Goal: Transaction & Acquisition: Purchase product/service

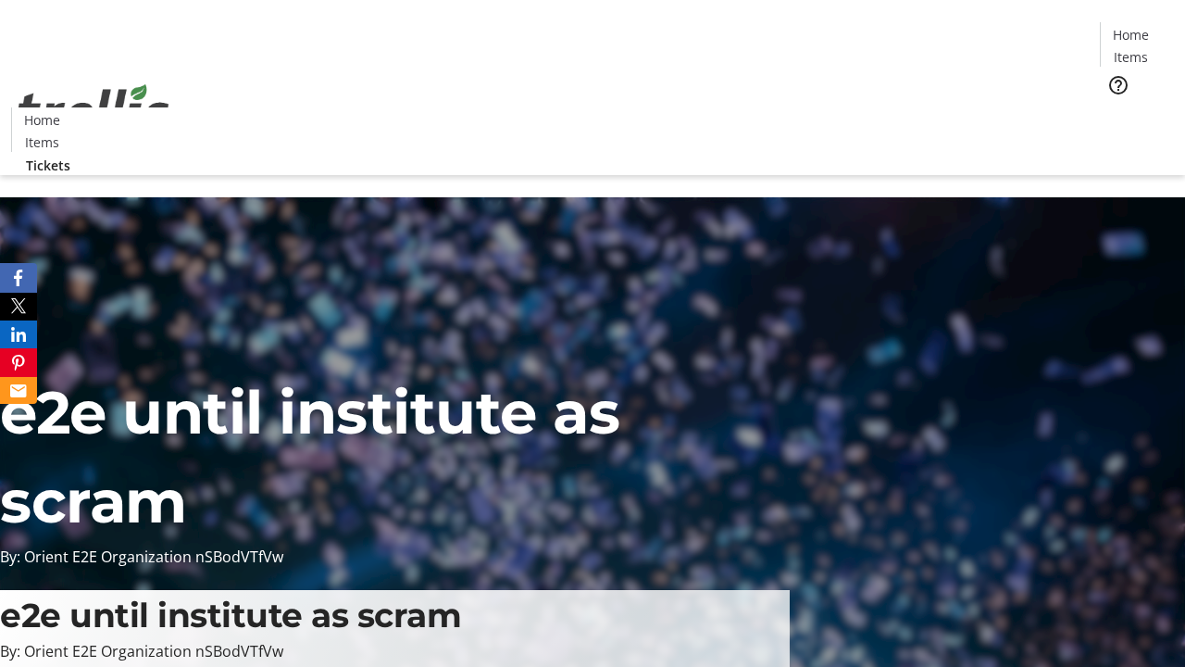
click at [1115, 107] on span "Tickets" at bounding box center [1137, 116] width 44 height 19
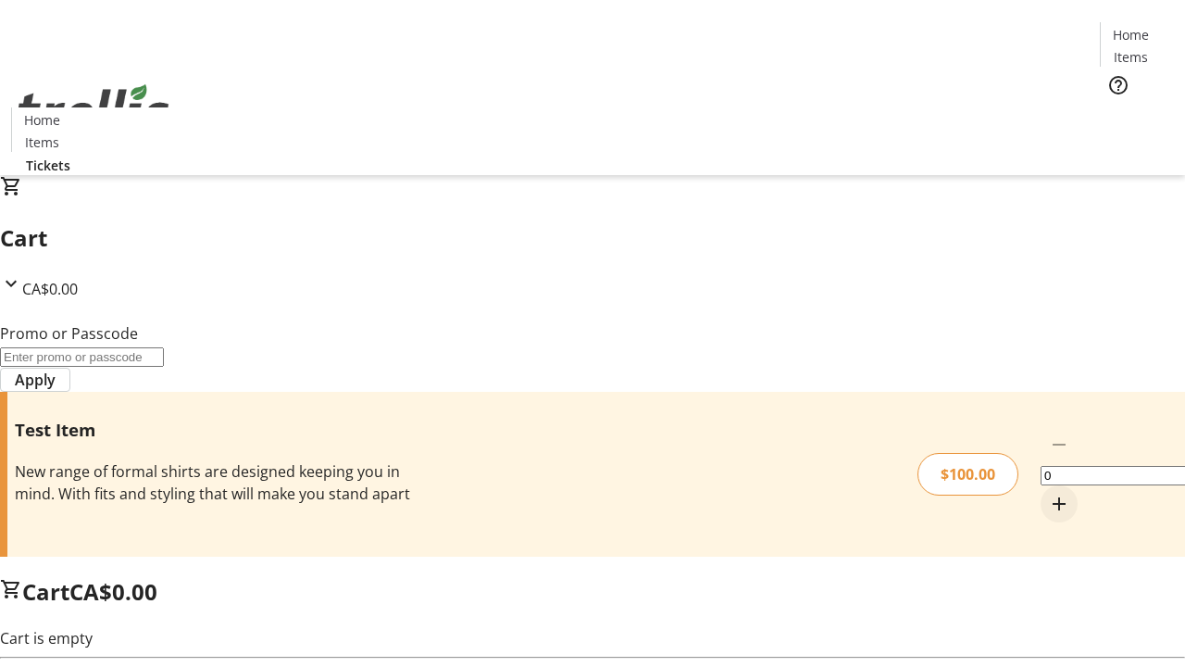
click at [1048, 493] on mat-icon "Increment by one" at bounding box center [1059, 504] width 22 height 22
type input "1"
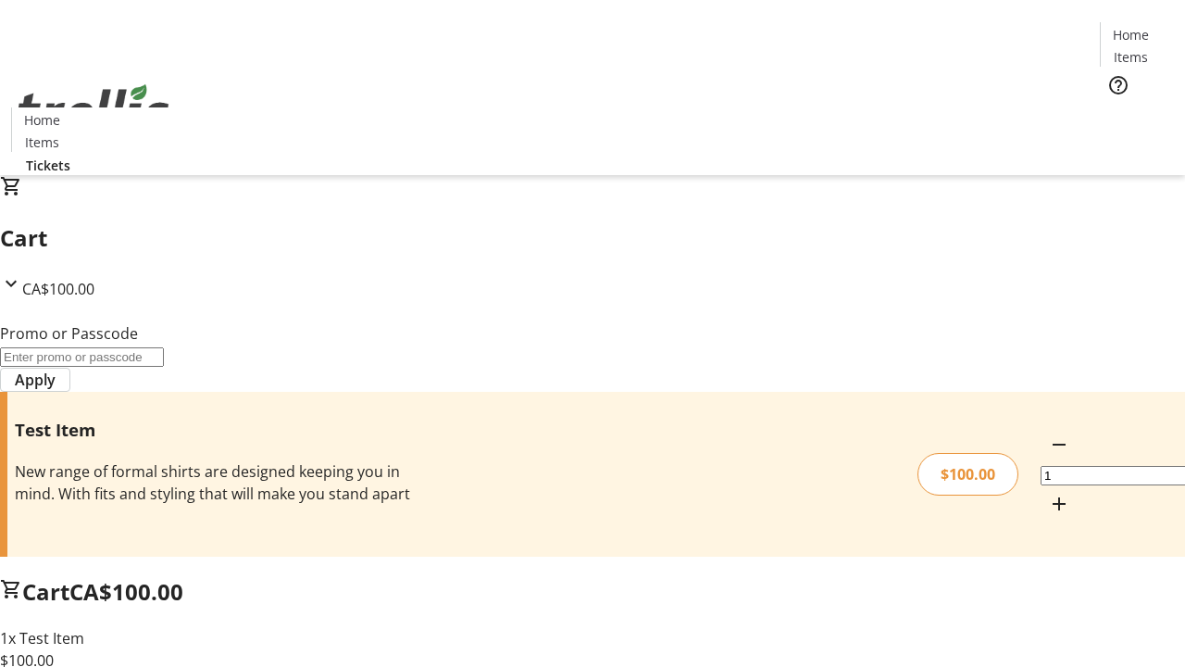
type input "PERCENT"
